Goal: Find specific page/section: Find specific page/section

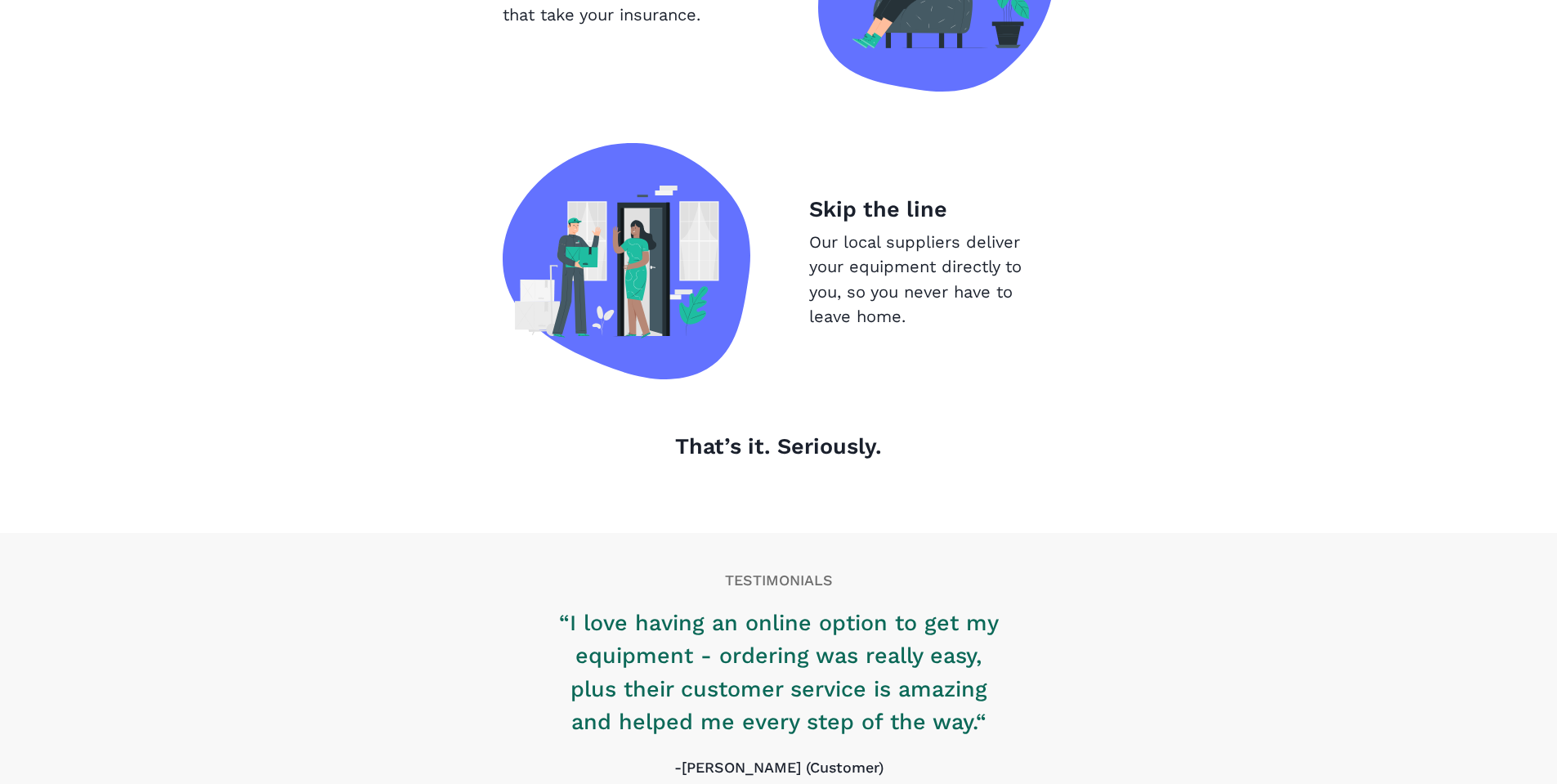
scroll to position [1729, 0]
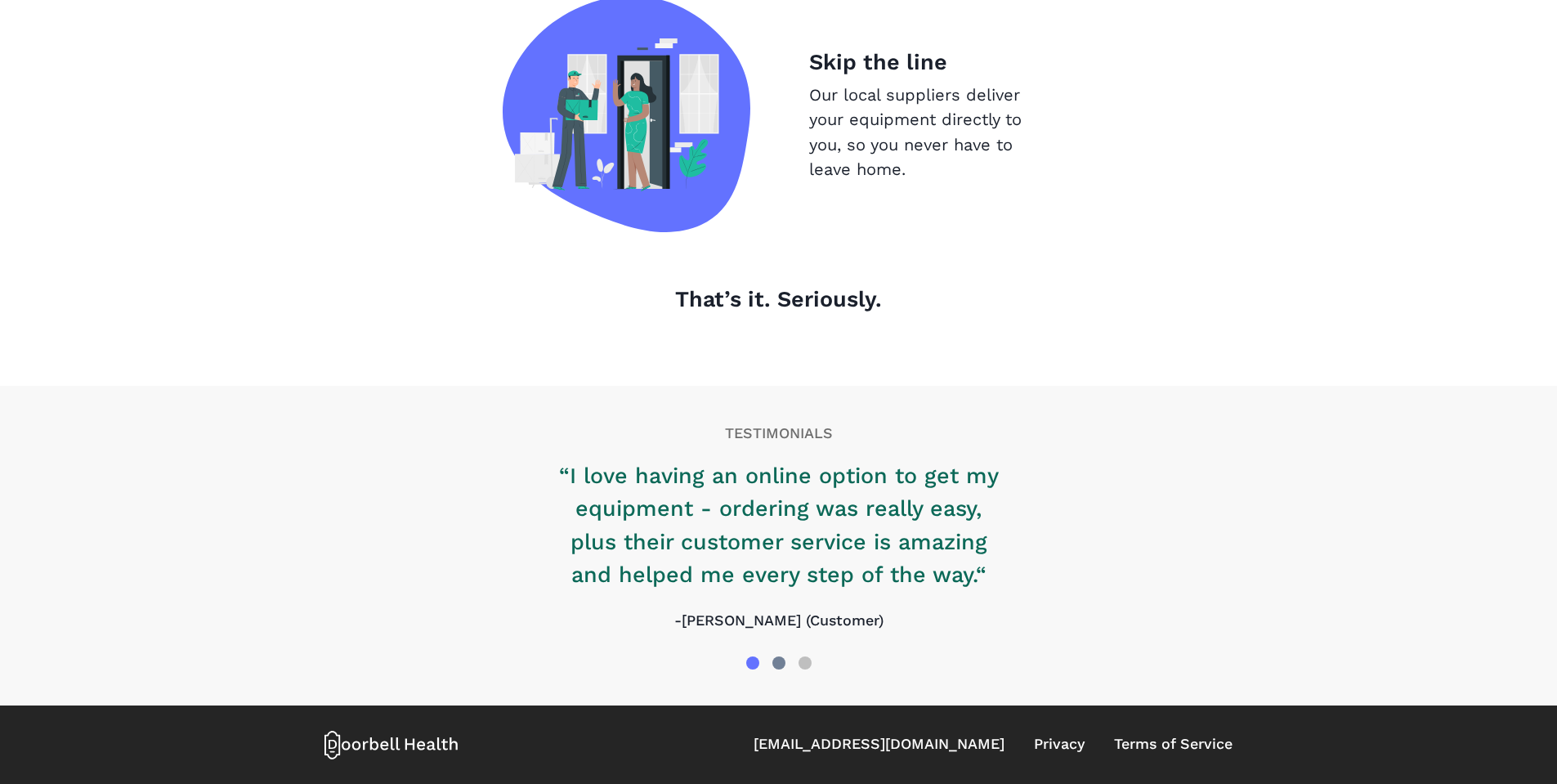
click at [773, 660] on div at bounding box center [779, 662] width 13 height 13
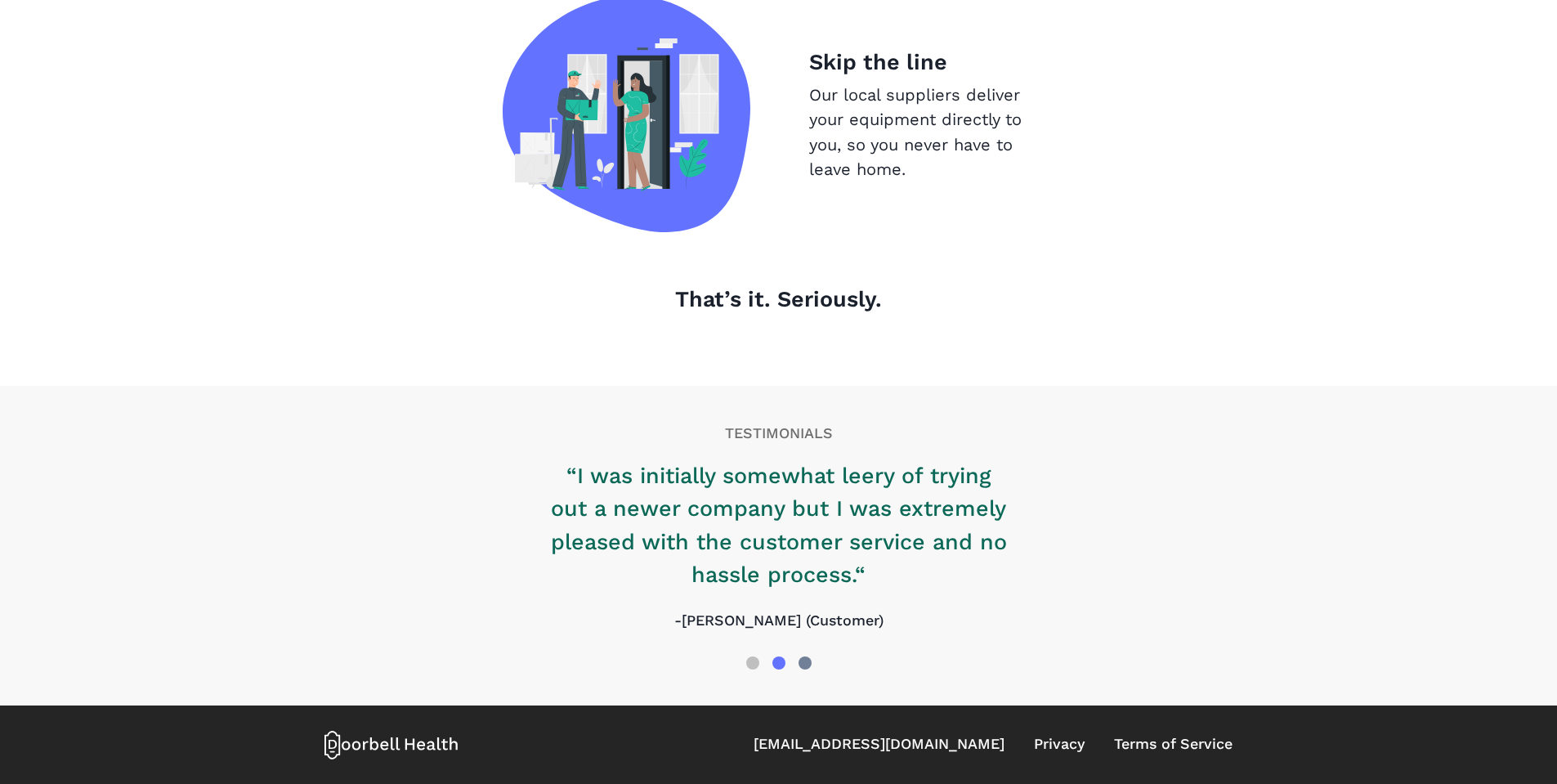
click at [805, 664] on div at bounding box center [805, 662] width 13 height 13
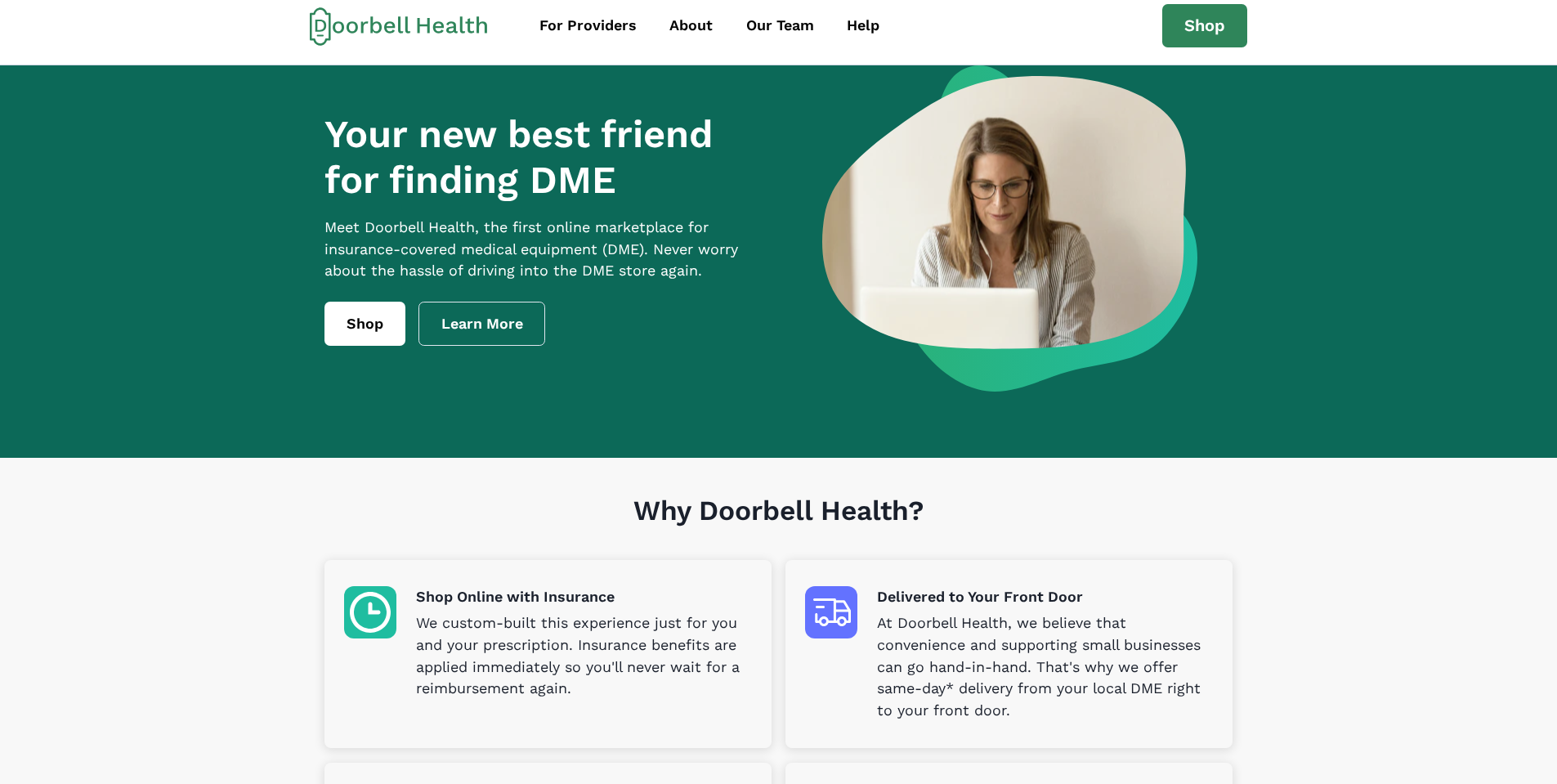
scroll to position [0, 0]
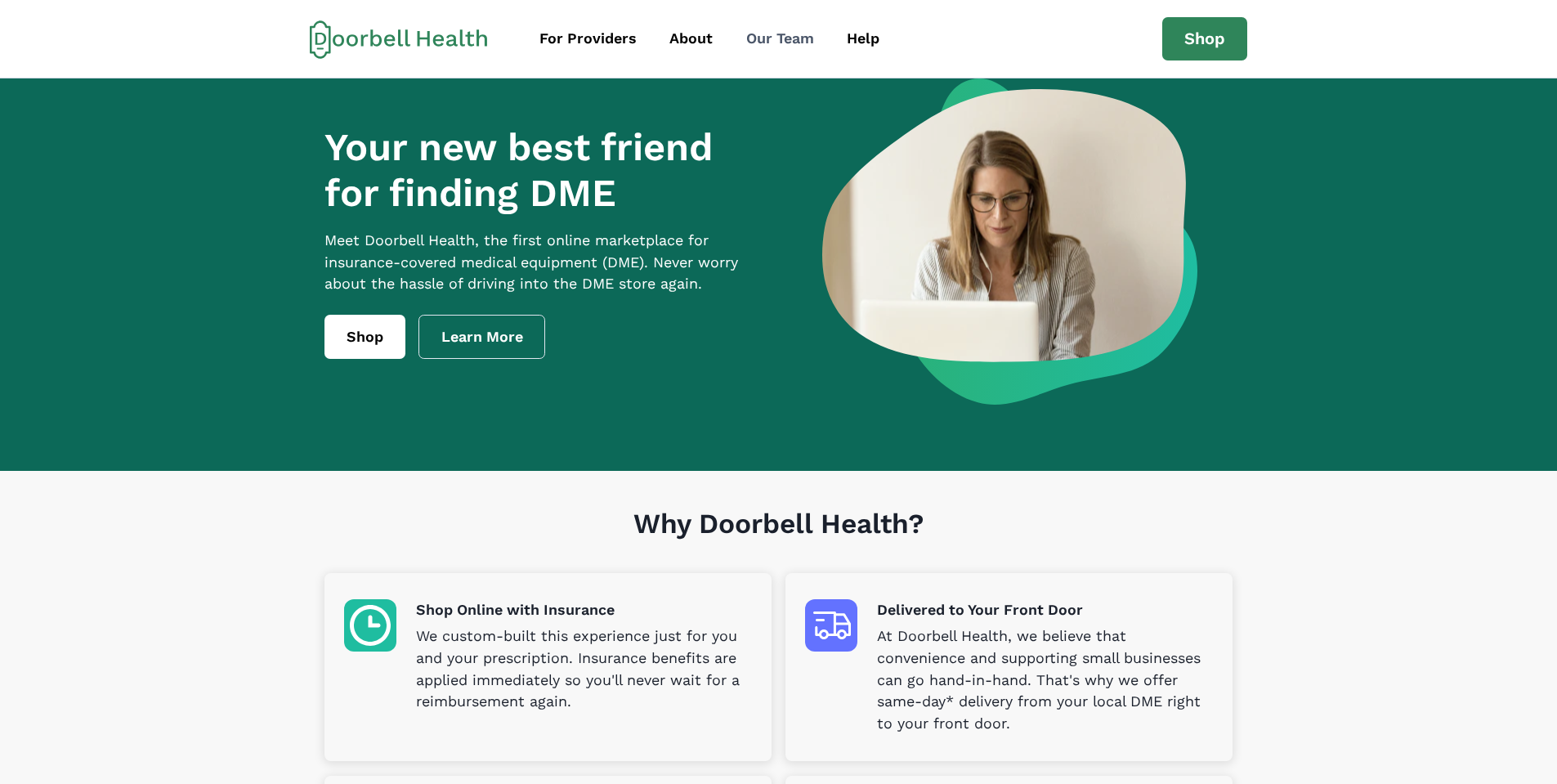
click at [787, 38] on div "Our Team" at bounding box center [780, 39] width 67 height 22
